Goal: Information Seeking & Learning: Learn about a topic

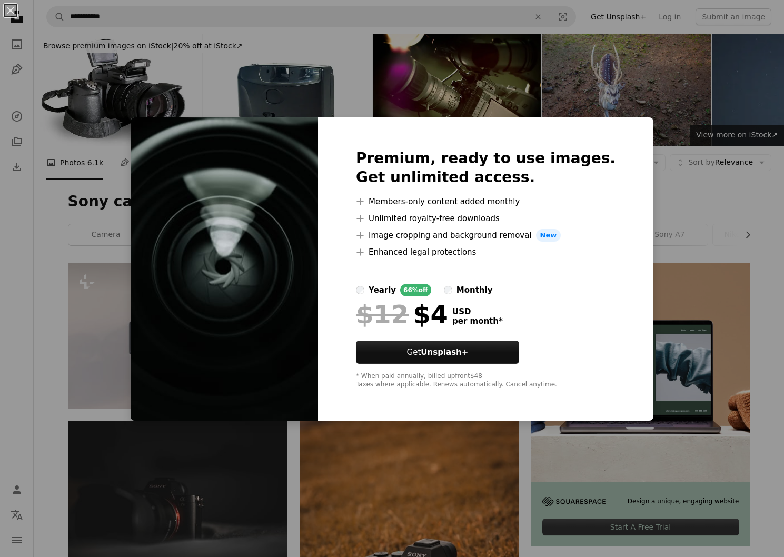
scroll to position [738, 0]
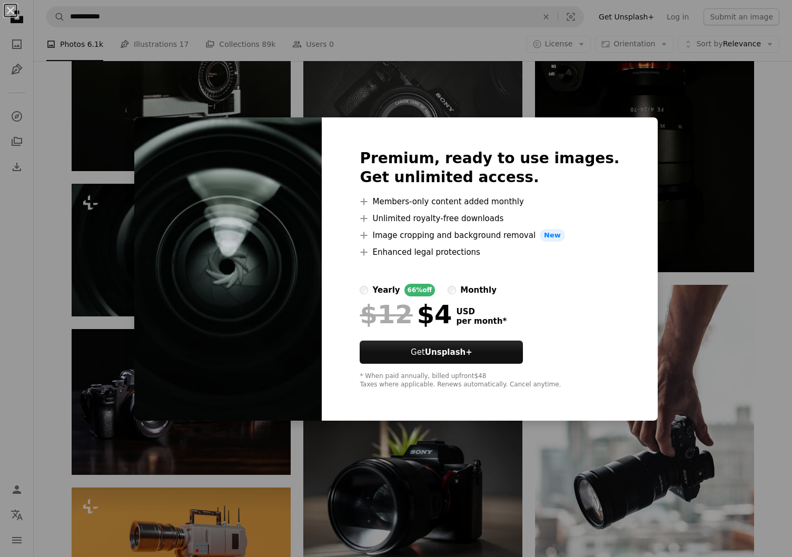
click at [738, 199] on div "An X shape Premium, ready to use images. Get unlimited access. A plus sign Memb…" at bounding box center [396, 278] width 792 height 557
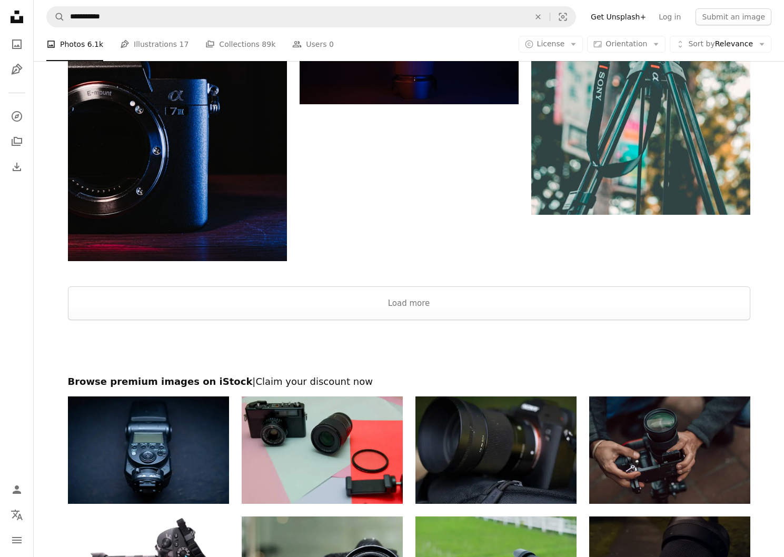
scroll to position [1896, 0]
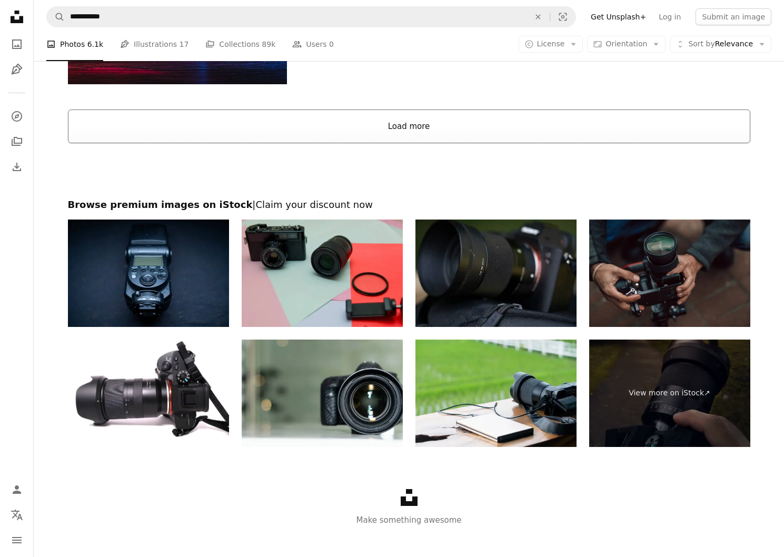
click at [407, 124] on button "Load more" at bounding box center [409, 127] width 683 height 34
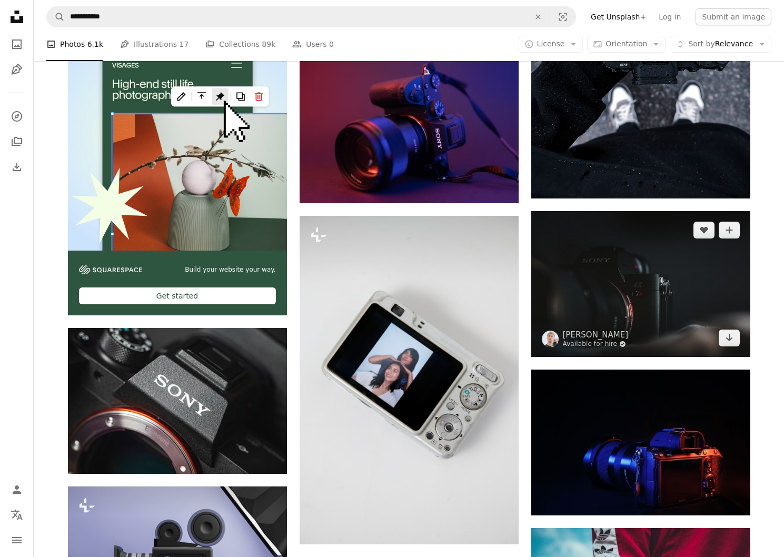
scroll to position [2120, 0]
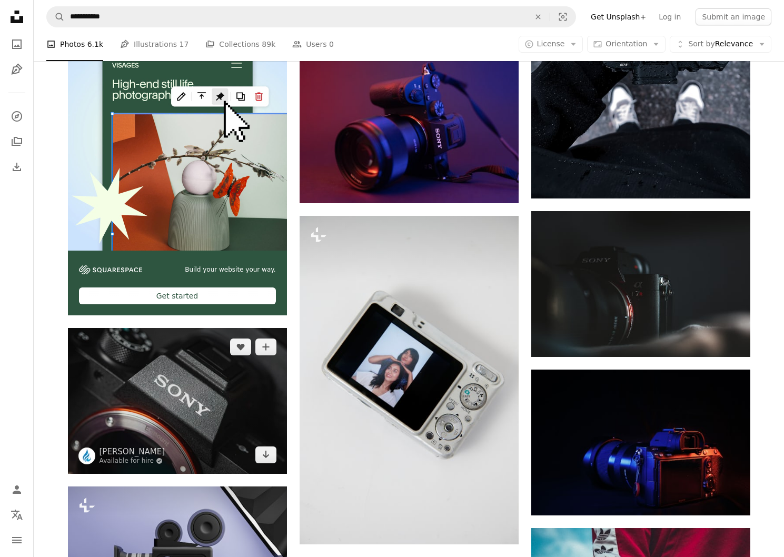
click at [199, 426] on img at bounding box center [177, 401] width 219 height 146
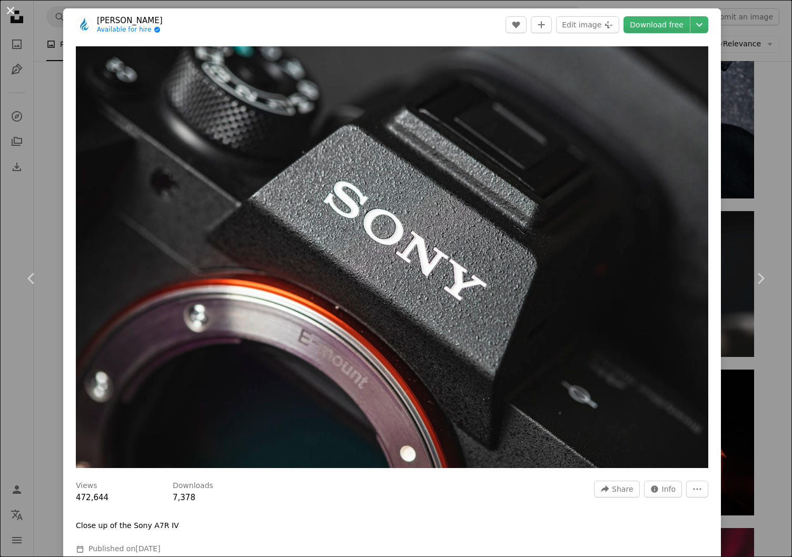
click at [11, 5] on button "An X shape" at bounding box center [10, 10] width 13 height 13
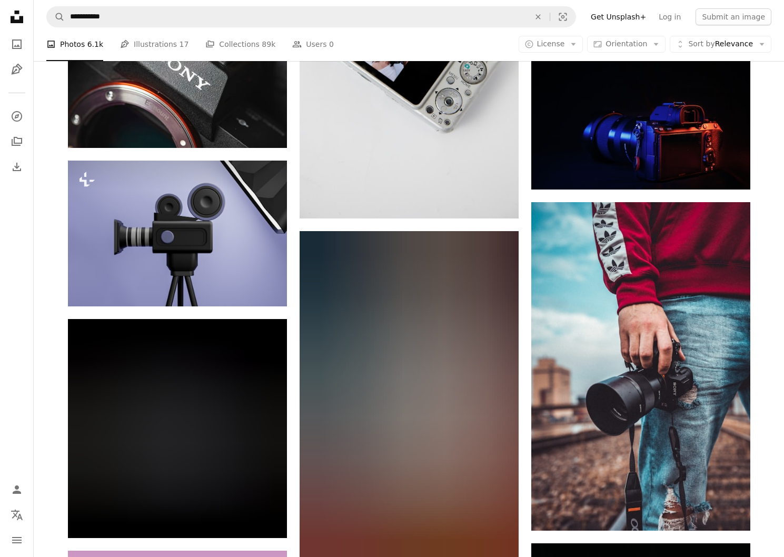
scroll to position [2481, 0]
